Goal: Information Seeking & Learning: Find specific page/section

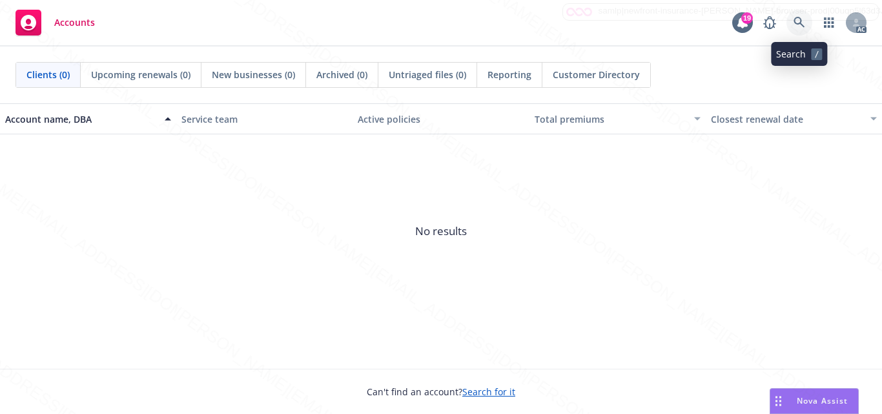
click at [797, 25] on icon at bounding box center [799, 23] width 12 height 12
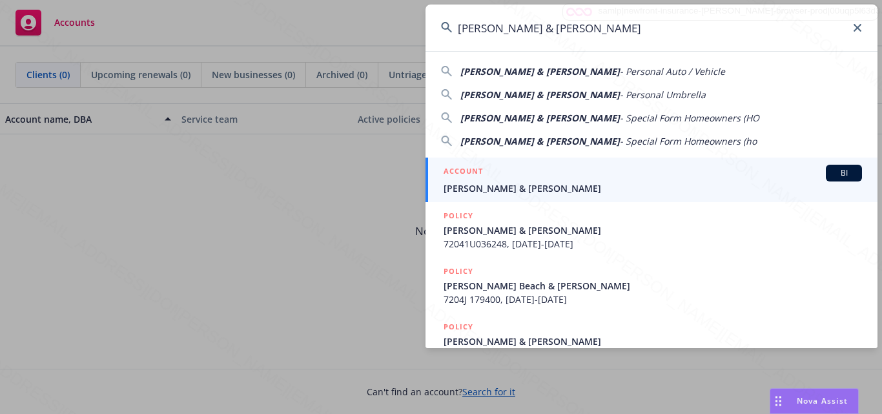
type input "[PERSON_NAME] & [PERSON_NAME]"
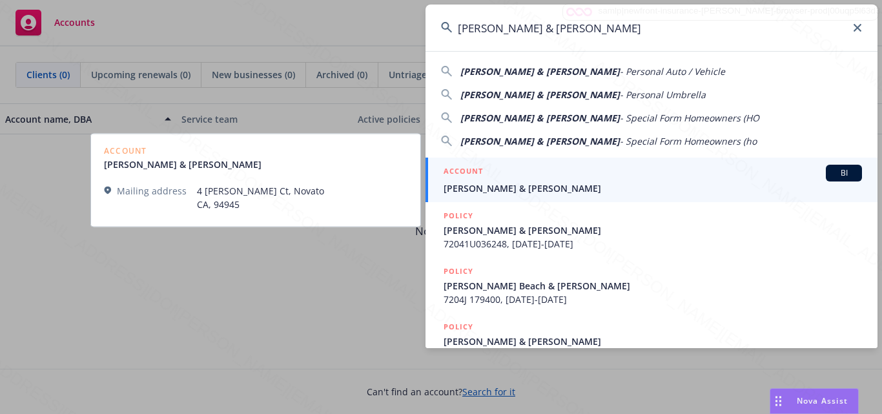
click at [555, 180] on div "ACCOUNT BI" at bounding box center [653, 173] width 418 height 17
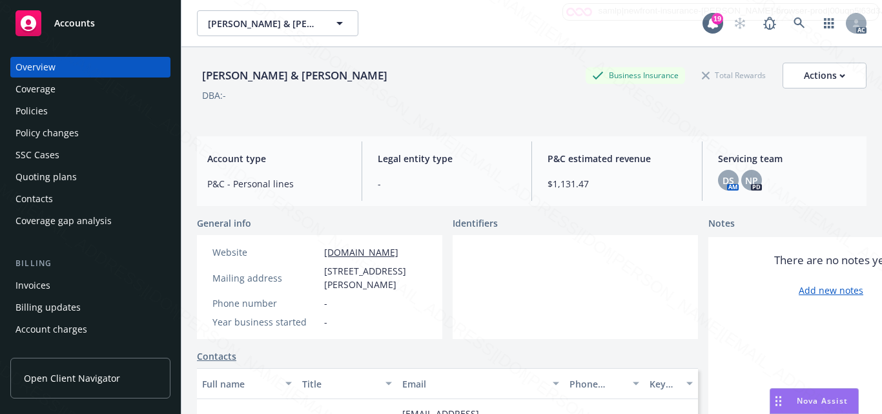
click at [536, 311] on div at bounding box center [575, 287] width 245 height 104
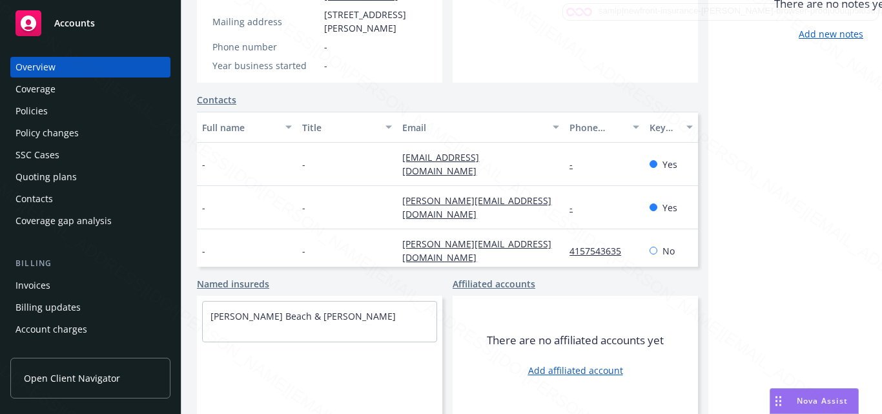
click at [777, 163] on div "There are no notes yet Add new notes" at bounding box center [830, 197] width 245 height 433
click at [37, 110] on div "Policies" at bounding box center [31, 111] width 32 height 21
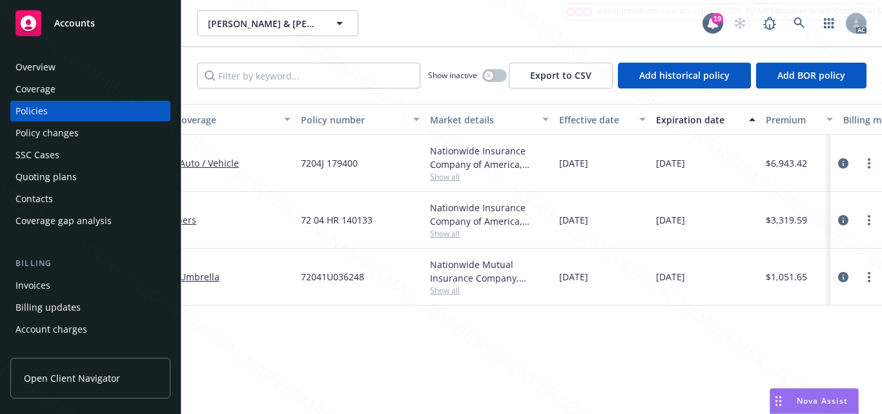
scroll to position [0, 121]
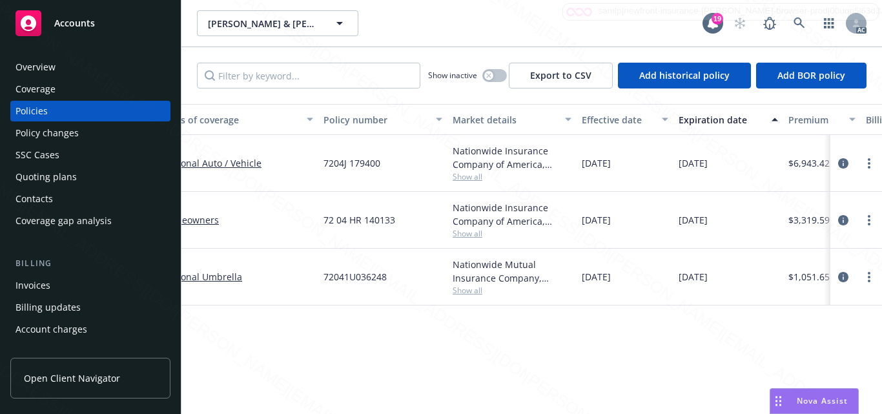
click at [48, 86] on div "Coverage" at bounding box center [35, 89] width 40 height 21
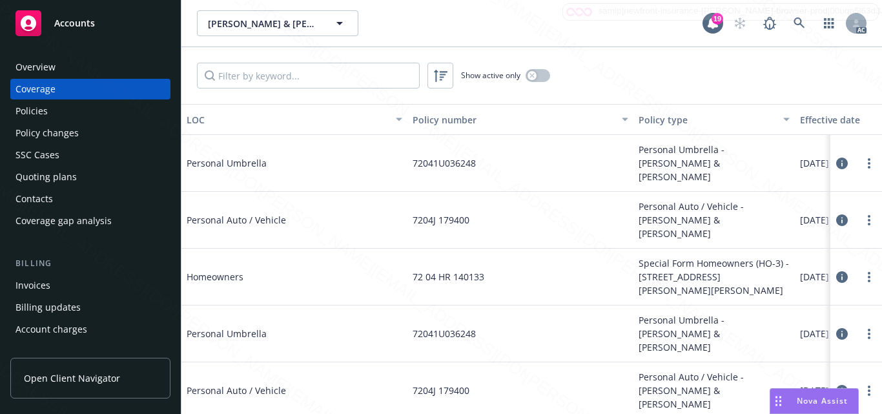
click at [59, 114] on div "Policies" at bounding box center [90, 111] width 150 height 21
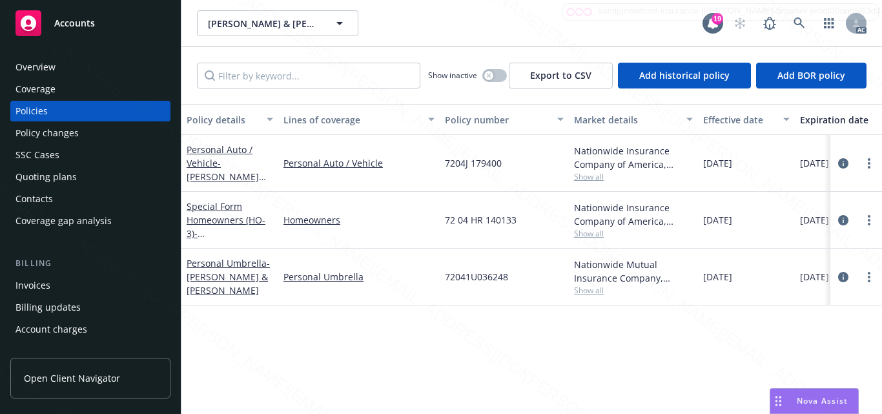
click at [36, 91] on div "Coverage" at bounding box center [35, 89] width 40 height 21
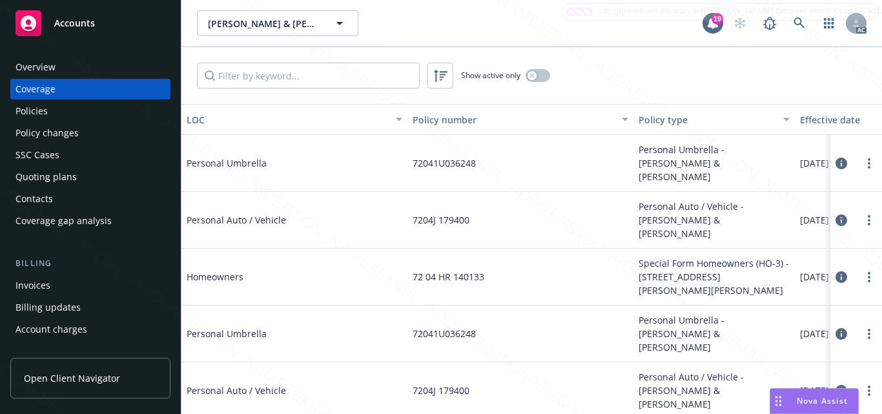
click at [50, 107] on div "Policies" at bounding box center [90, 111] width 150 height 21
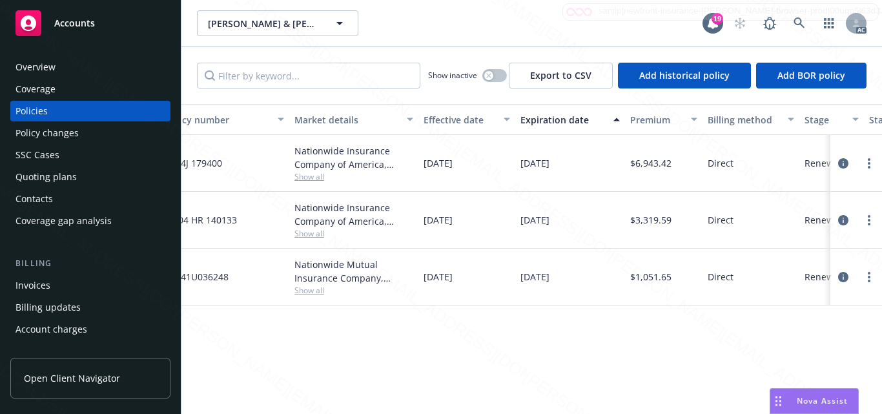
scroll to position [0, 256]
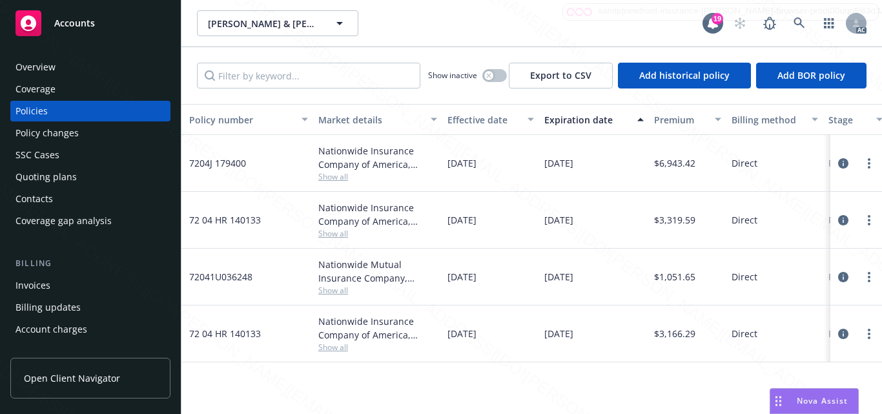
click at [535, 376] on div "Policy details Lines of coverage Policy number Market details Effective date Ex…" at bounding box center [531, 259] width 701 height 310
click at [65, 65] on div "Overview" at bounding box center [90, 67] width 150 height 21
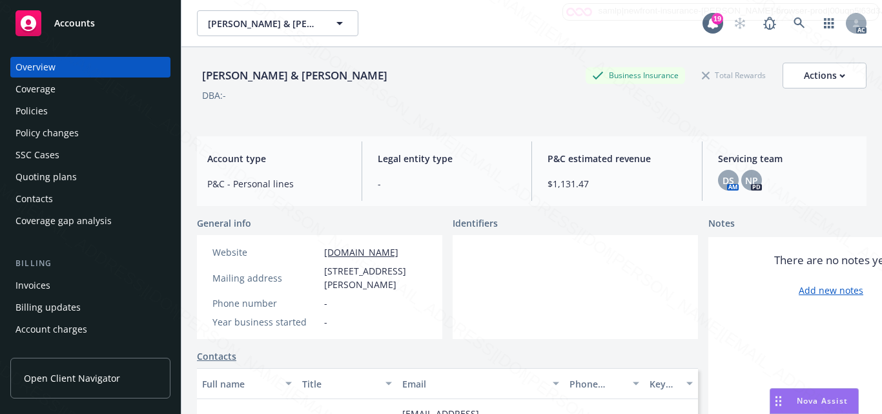
click at [68, 20] on span "Accounts" at bounding box center [74, 23] width 41 height 10
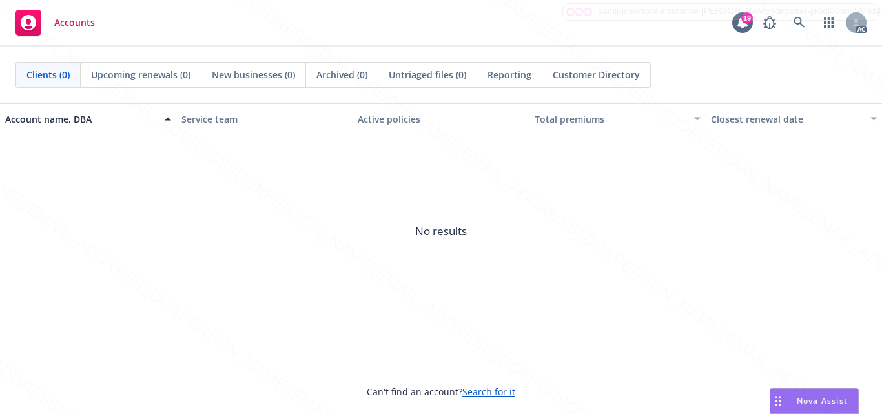
click at [340, 209] on span "No results" at bounding box center [441, 231] width 882 height 194
